Goal: Transaction & Acquisition: Book appointment/travel/reservation

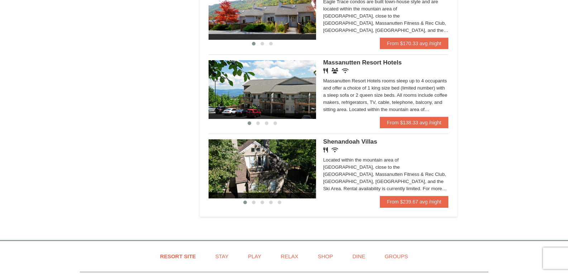
scroll to position [430, 0]
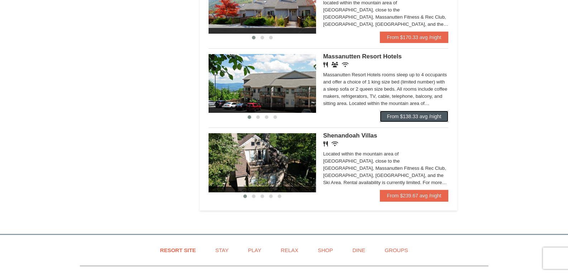
click at [408, 116] on link "From $138.33 avg /night" at bounding box center [414, 116] width 69 height 11
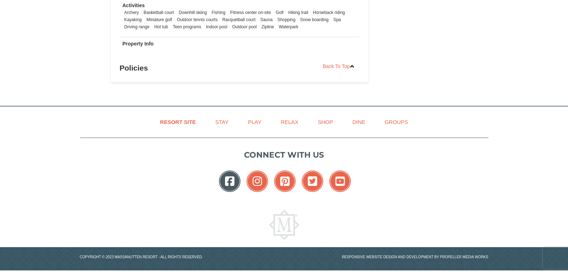
scroll to position [902, 0]
